Goal: Transaction & Acquisition: Subscribe to service/newsletter

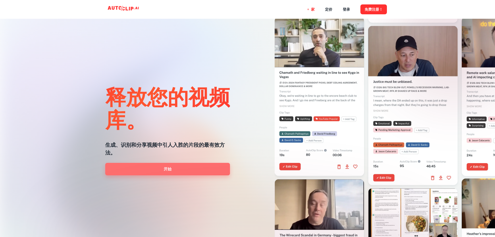
click at [156, 167] on link "开始" at bounding box center [167, 169] width 125 height 12
